Goal: Task Accomplishment & Management: Use online tool/utility

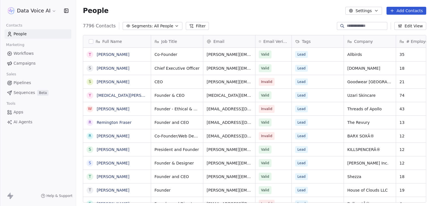
scroll to position [176, 352]
drag, startPoint x: 0, startPoint y: 0, endPoint x: 23, endPoint y: 121, distance: 123.5
click at [23, 121] on span "AI Agents" at bounding box center [23, 122] width 19 height 6
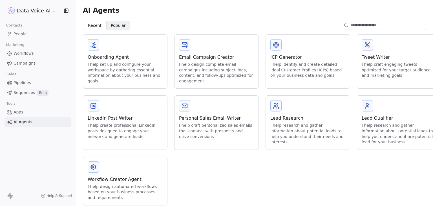
click at [123, 181] on div "Workflow Creator Agent" at bounding box center [125, 179] width 75 height 7
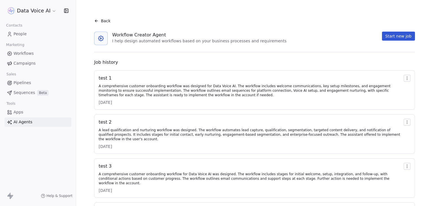
click at [223, 87] on div "A comprehensive customer onboarding workflow was designed for Data Voice AI. Th…" at bounding box center [250, 91] width 303 height 14
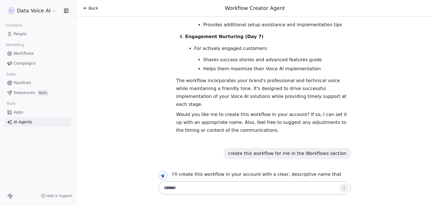
scroll to position [487, 0]
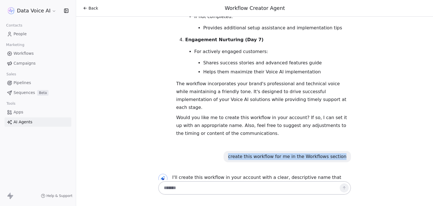
drag, startPoint x: 236, startPoint y: 103, endPoint x: 357, endPoint y: 105, distance: 120.9
click at [357, 105] on div "Hello! I'm here to help you create effective marketing automation workflows for…" at bounding box center [254, 98] width 357 height 163
copy div "create this workflow for me in the Workflows section"
click at [210, 188] on textarea at bounding box center [249, 187] width 176 height 11
paste textarea "**********"
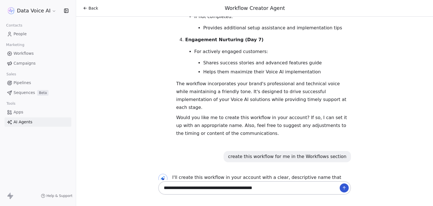
type textarea "**********"
click at [346, 189] on button at bounding box center [344, 187] width 9 height 9
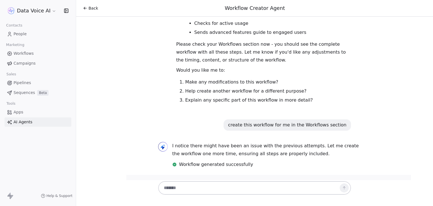
scroll to position [1206, 0]
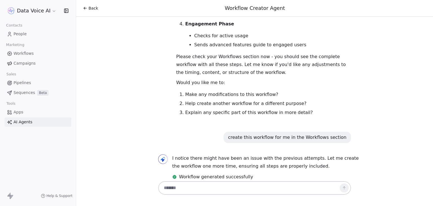
click at [90, 9] on span "Back" at bounding box center [93, 8] width 10 height 6
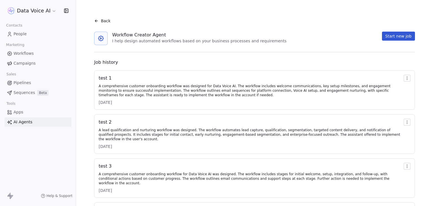
click at [19, 52] on span "Workflows" at bounding box center [24, 53] width 20 height 6
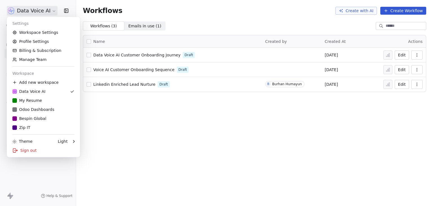
click at [35, 8] on html "Data Voice AI Contacts People Marketing Workflows Campaigns Sales Pipelines Seq…" at bounding box center [216, 103] width 433 height 206
click at [24, 150] on div "Sign out" at bounding box center [43, 150] width 69 height 9
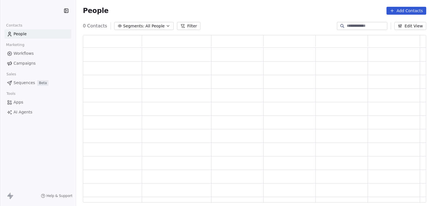
scroll to position [163, 339]
click at [21, 121] on span "AI Agents" at bounding box center [23, 122] width 19 height 6
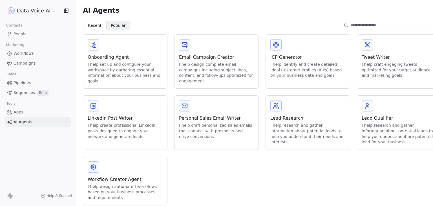
click at [118, 182] on div "Workflow Creator Agent" at bounding box center [125, 179] width 75 height 7
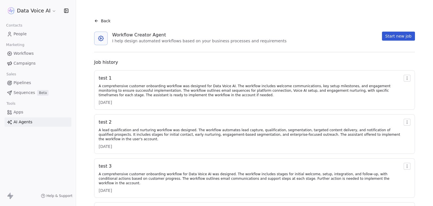
click at [105, 78] on div "test 1" at bounding box center [250, 78] width 303 height 7
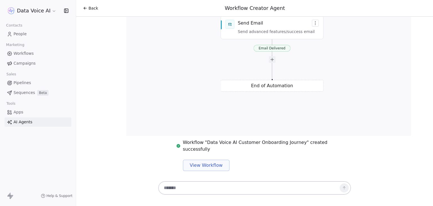
scroll to position [2311, 0]
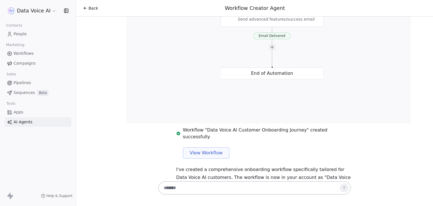
click at [25, 53] on span "Workflows" at bounding box center [24, 53] width 20 height 6
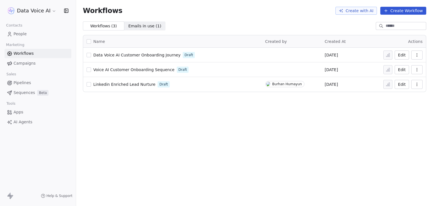
click at [230, 133] on div "Workflows Create with AI Create Workflow Workflows ( 3 ) Workflows ( 3 ) Emails…" at bounding box center [254, 103] width 357 height 206
click at [26, 122] on span "AI Agents" at bounding box center [23, 122] width 19 height 6
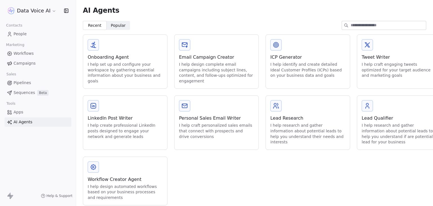
click at [120, 178] on div "Workflow Creator Agent" at bounding box center [125, 179] width 75 height 7
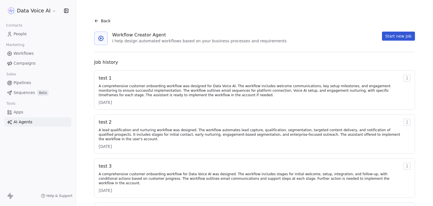
click at [108, 78] on div "test 1" at bounding box center [250, 78] width 303 height 7
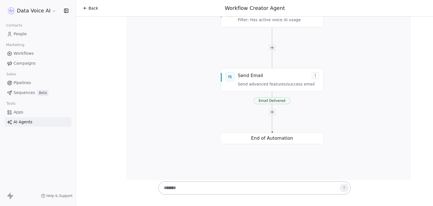
scroll to position [2244, 0]
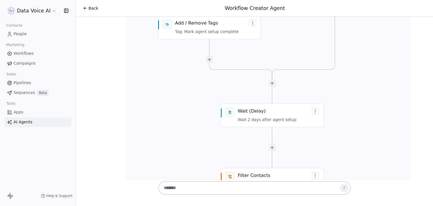
scroll to position [2078, 0]
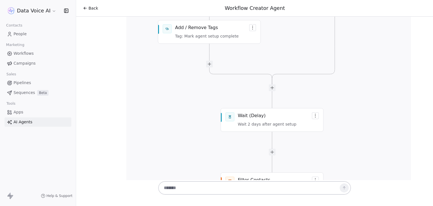
click at [94, 7] on span "Back" at bounding box center [93, 8] width 10 height 6
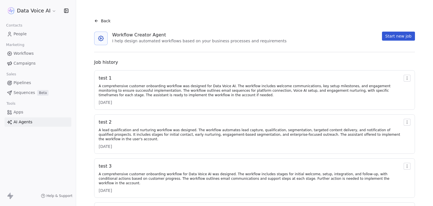
click at [22, 31] on link "People" at bounding box center [38, 33] width 67 height 9
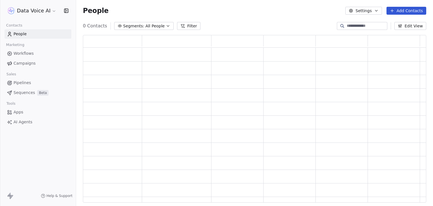
scroll to position [163, 339]
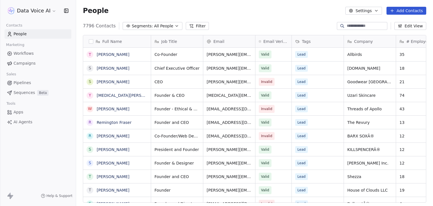
scroll to position [176, 352]
click at [28, 117] on link "AI Agents" at bounding box center [38, 121] width 67 height 9
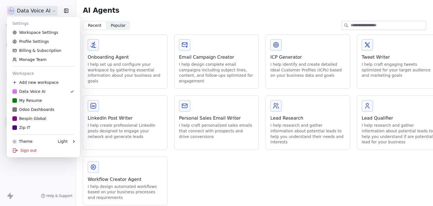
click at [39, 12] on html "Data Voice AI Contacts People Marketing Workflows Campaigns Sales Pipelines Seq…" at bounding box center [216, 103] width 433 height 206
click at [148, 19] on html "Data Voice AI Contacts People Marketing Workflows Campaigns Sales Pipelines Seq…" at bounding box center [216, 103] width 433 height 206
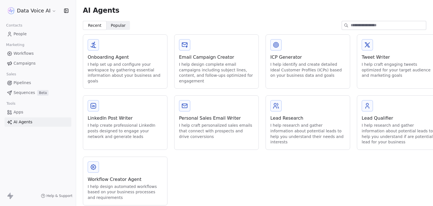
click at [125, 173] on div "Workflow Creator Agent I help design automated workflows based on your business…" at bounding box center [125, 181] width 84 height 48
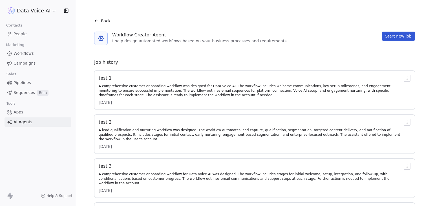
click at [107, 80] on div "test 1" at bounding box center [250, 78] width 303 height 7
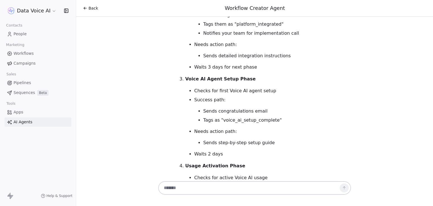
scroll to position [2582, 0]
click at [89, 9] on span "Back" at bounding box center [93, 8] width 10 height 6
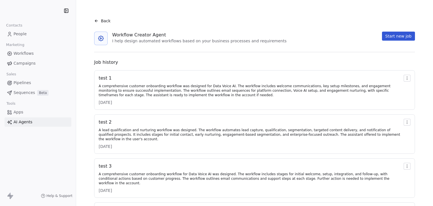
click at [22, 56] on span "Workflows" at bounding box center [24, 53] width 20 height 6
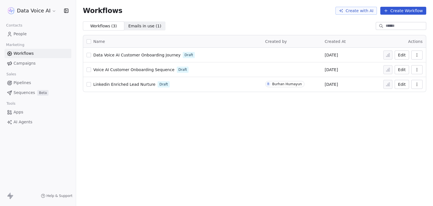
click at [209, 114] on div "Workflows Create with AI Create Workflow Workflows ( 3 ) Workflows ( 3 ) Emails…" at bounding box center [254, 103] width 357 height 206
click at [416, 57] on icon "button" at bounding box center [416, 55] width 5 height 5
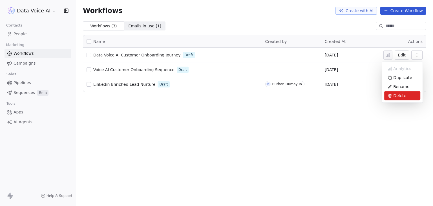
click at [395, 96] on span "Delete" at bounding box center [399, 96] width 13 height 6
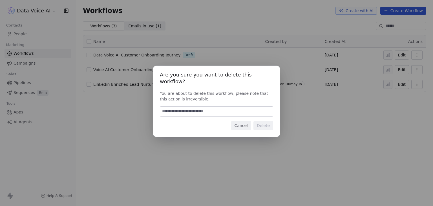
click at [218, 107] on input at bounding box center [216, 112] width 113 height 10
type input "******"
click at [257, 125] on button "Delete" at bounding box center [263, 125] width 20 height 9
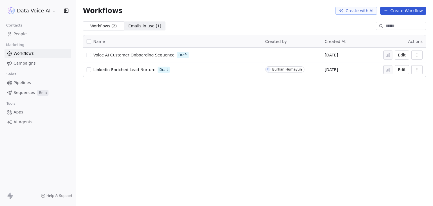
click at [19, 123] on span "AI Agents" at bounding box center [23, 122] width 19 height 6
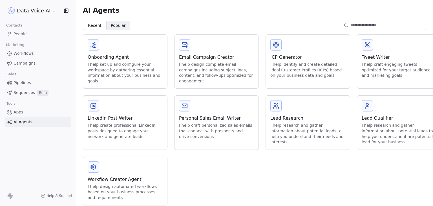
click at [104, 179] on div "Workflow Creator Agent" at bounding box center [125, 179] width 75 height 7
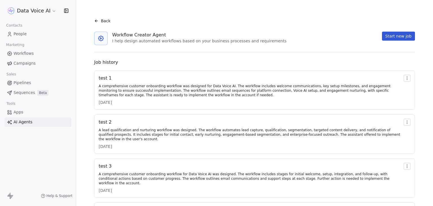
click at [100, 78] on div "test 1" at bounding box center [250, 78] width 303 height 7
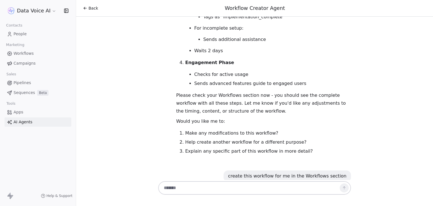
scroll to position [1145, 0]
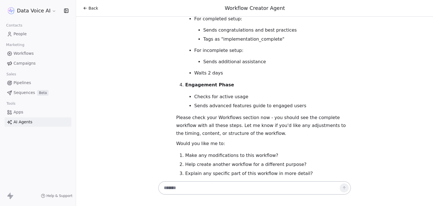
drag, startPoint x: 236, startPoint y: 121, endPoint x: 355, endPoint y: 121, distance: 118.6
click at [355, 121] on div "Hello! I'm here to help you create effective marketing automation workflows for…" at bounding box center [254, 98] width 357 height 163
copy div "create this workflow for me in the Workflows section"
click at [261, 184] on textarea at bounding box center [249, 187] width 176 height 11
paste textarea "**********"
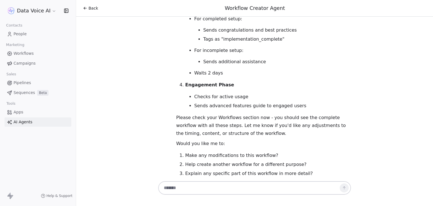
type textarea "**********"
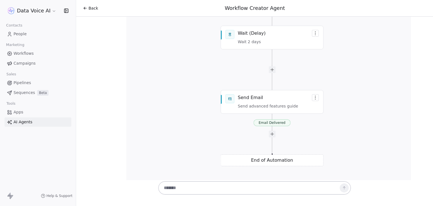
scroll to position [3551, 0]
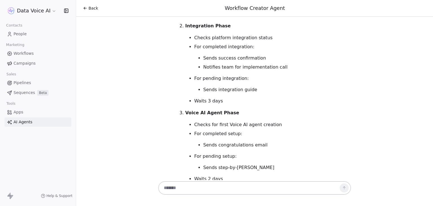
scroll to position [3850, 0]
click at [92, 6] on span "Back" at bounding box center [93, 8] width 10 height 6
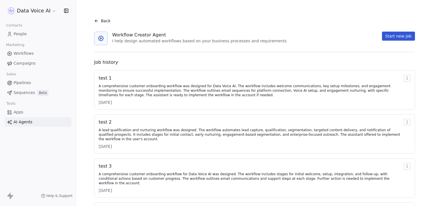
click at [15, 34] on span "People" at bounding box center [20, 34] width 13 height 6
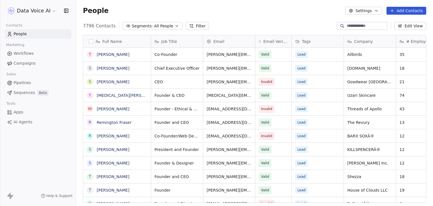
scroll to position [5, 5]
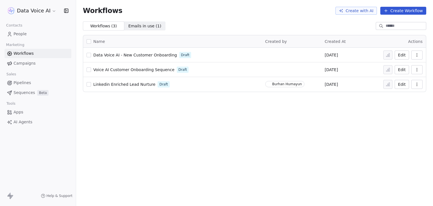
click at [20, 121] on span "AI Agents" at bounding box center [23, 122] width 19 height 6
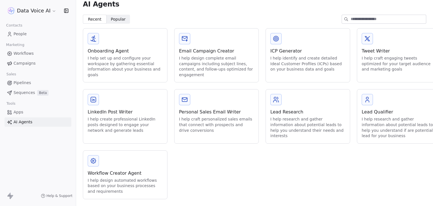
scroll to position [10, 0]
click at [133, 161] on div "Workflow Creator Agent I help design automated workflows based on your business…" at bounding box center [125, 174] width 84 height 48
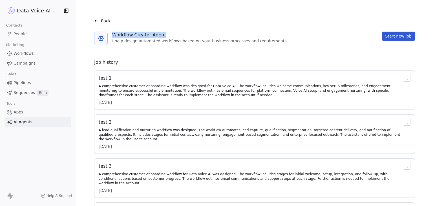
drag, startPoint x: 167, startPoint y: 33, endPoint x: 114, endPoint y: 36, distance: 53.6
click at [114, 36] on div "Workflow Creator Agent" at bounding box center [199, 35] width 174 height 7
copy div "Workflow Creator Agent"
click at [99, 21] on div "Back" at bounding box center [102, 21] width 16 height 6
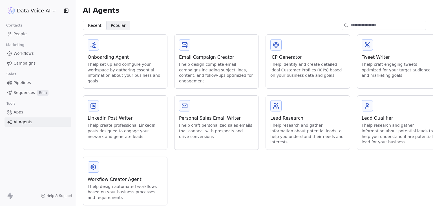
click at [30, 13] on html "Data Voice AI Contacts People Marketing Workflows Campaigns Sales Pipelines Seq…" at bounding box center [216, 103] width 433 height 206
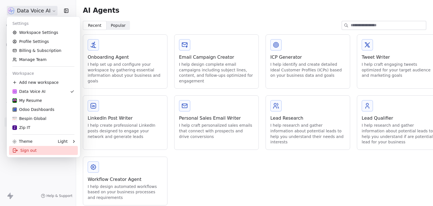
click at [34, 150] on div "Sign out" at bounding box center [43, 150] width 69 height 9
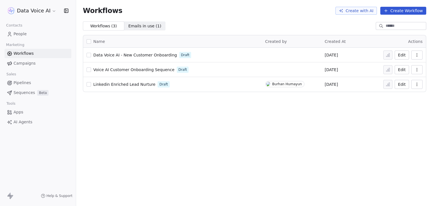
click at [236, 22] on div "Workflows ( 3 ) Workflows ( 3 ) Emails in use ( 1 ) Emails in use ( 1 )" at bounding box center [254, 25] width 357 height 9
